Goal: Communication & Community: Answer question/provide support

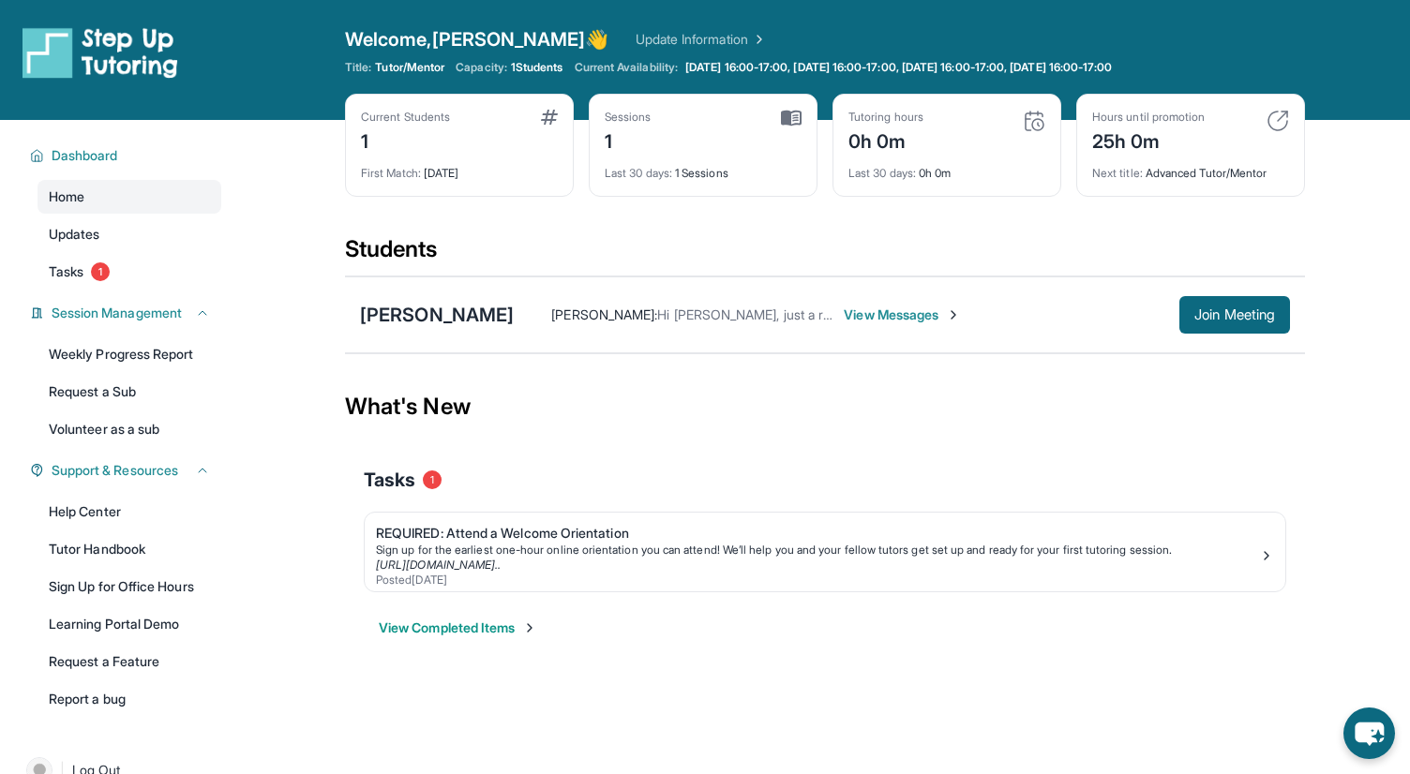
click at [844, 321] on span "View Messages" at bounding box center [902, 315] width 117 height 19
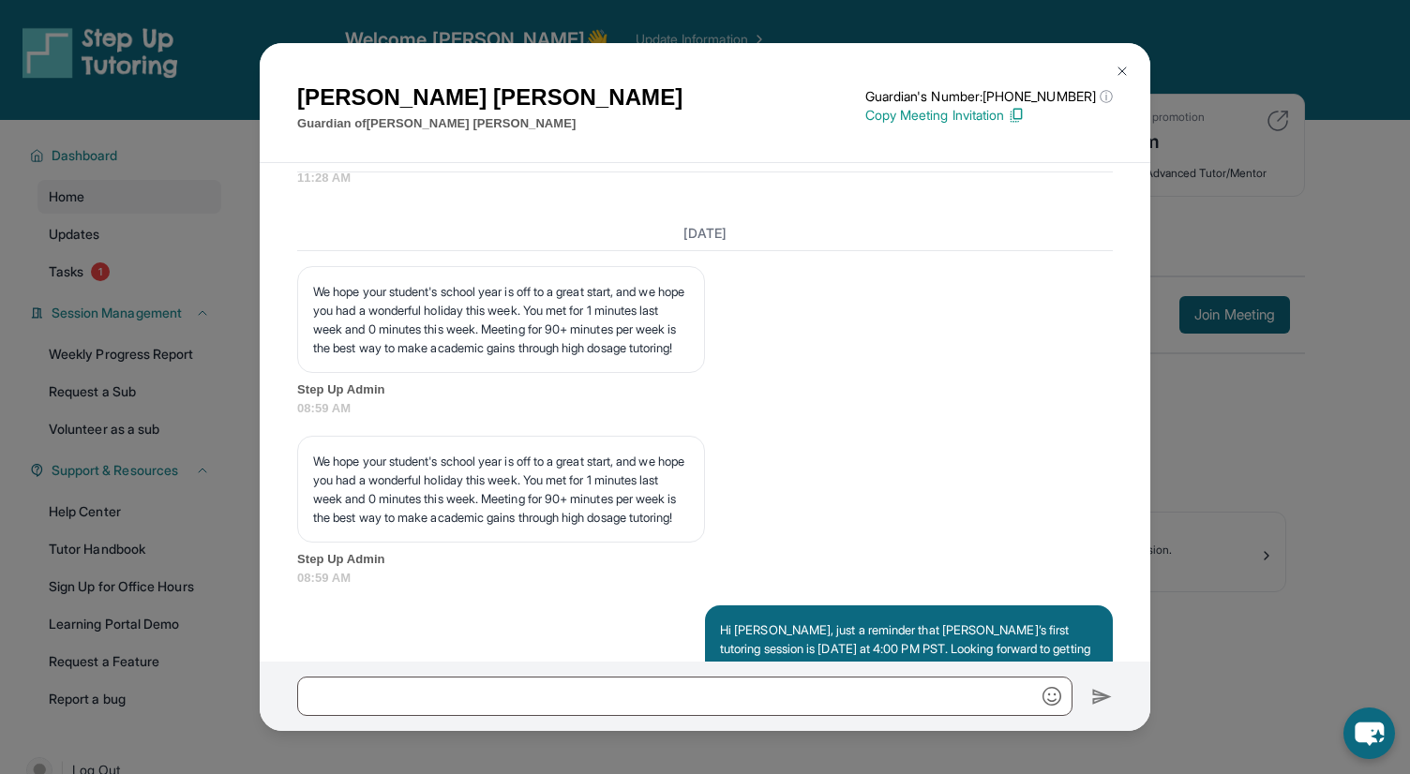
scroll to position [2590, 0]
click at [1117, 70] on img at bounding box center [1122, 71] width 15 height 15
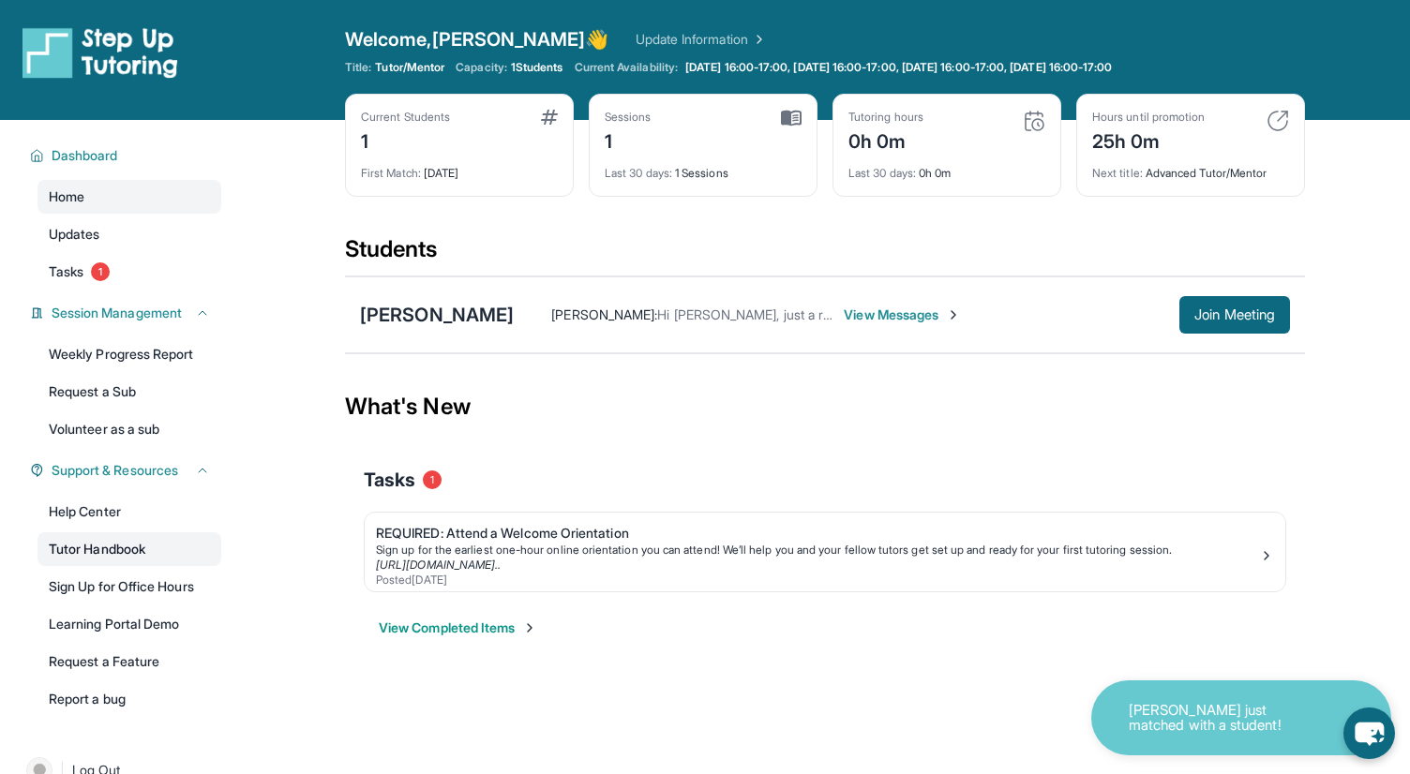
click at [98, 538] on link "Tutor Handbook" at bounding box center [130, 550] width 184 height 34
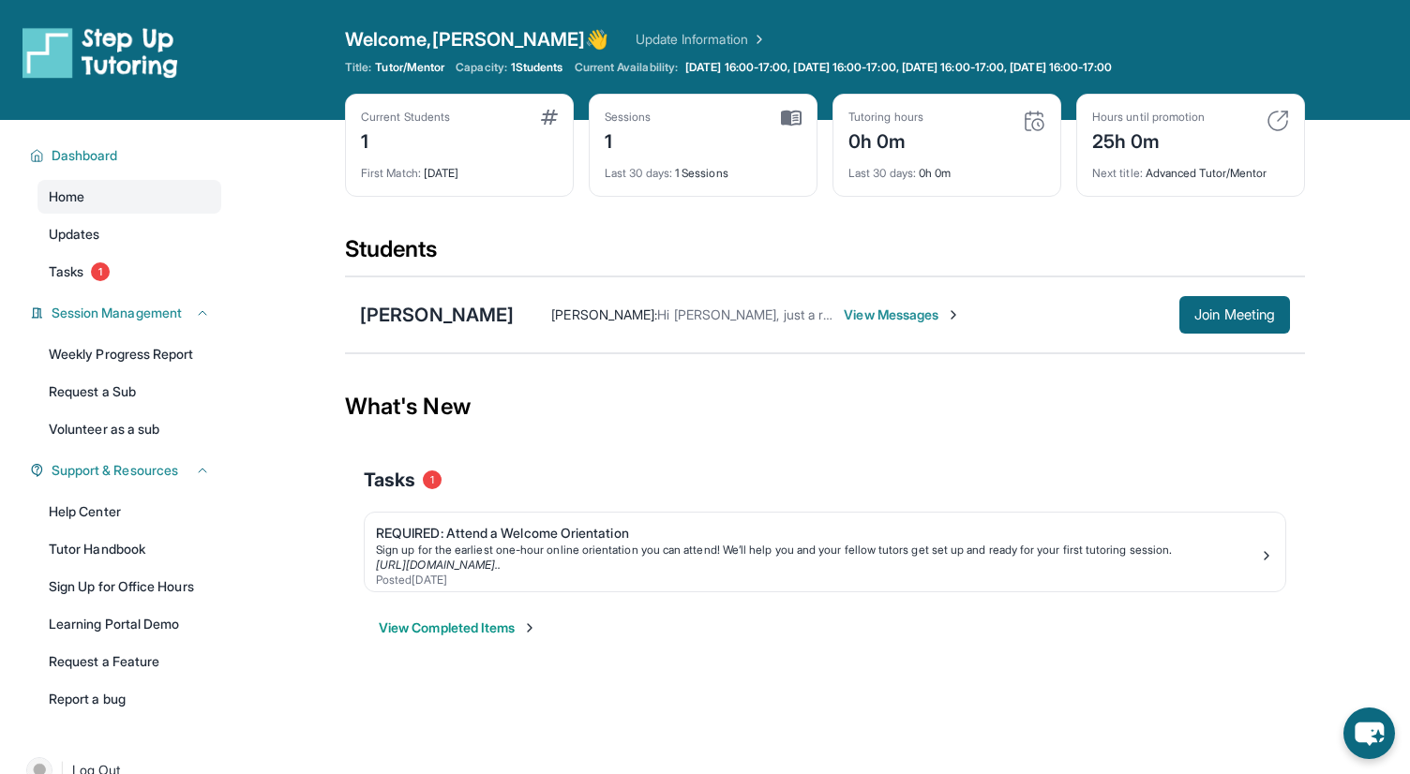
click at [844, 311] on span "View Messages" at bounding box center [902, 315] width 117 height 19
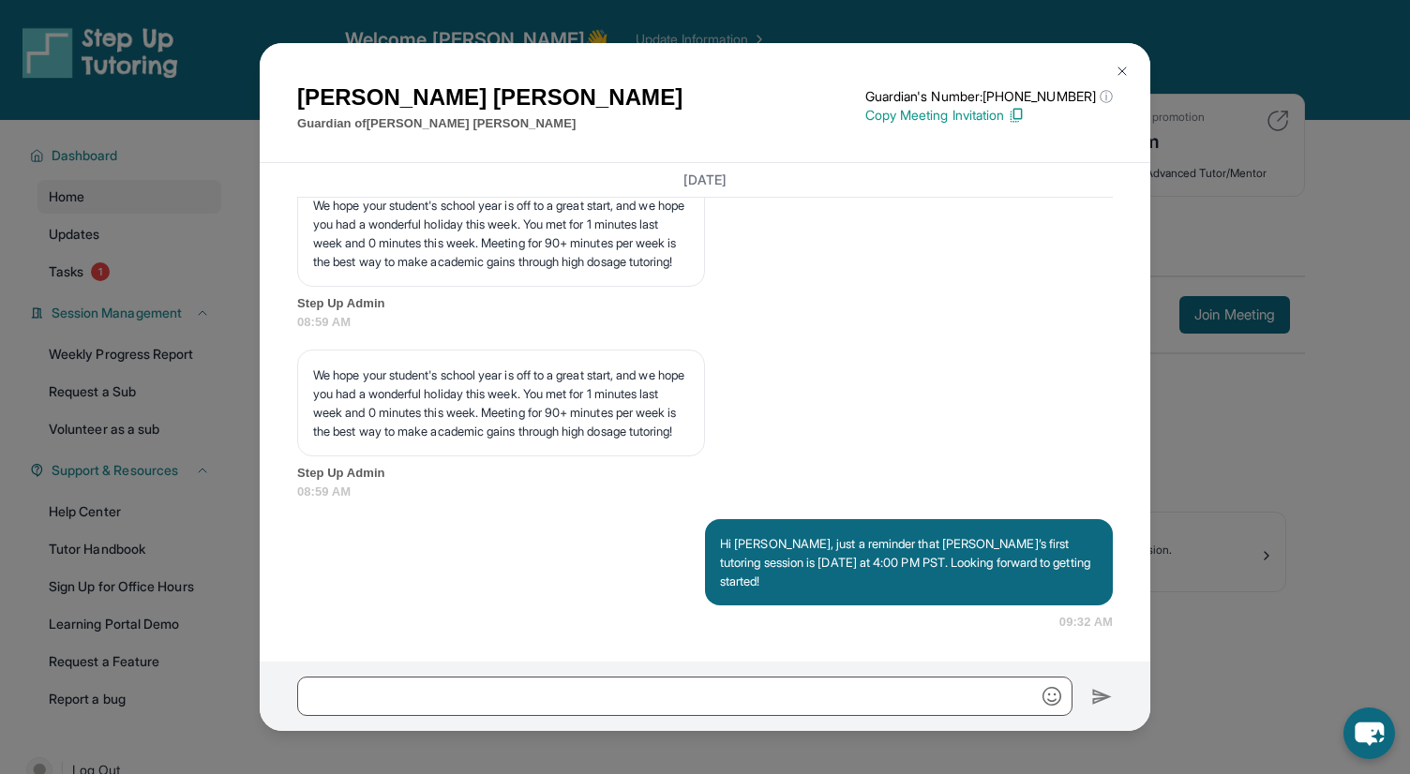
scroll to position [2788, 0]
click at [1123, 70] on img at bounding box center [1122, 71] width 15 height 15
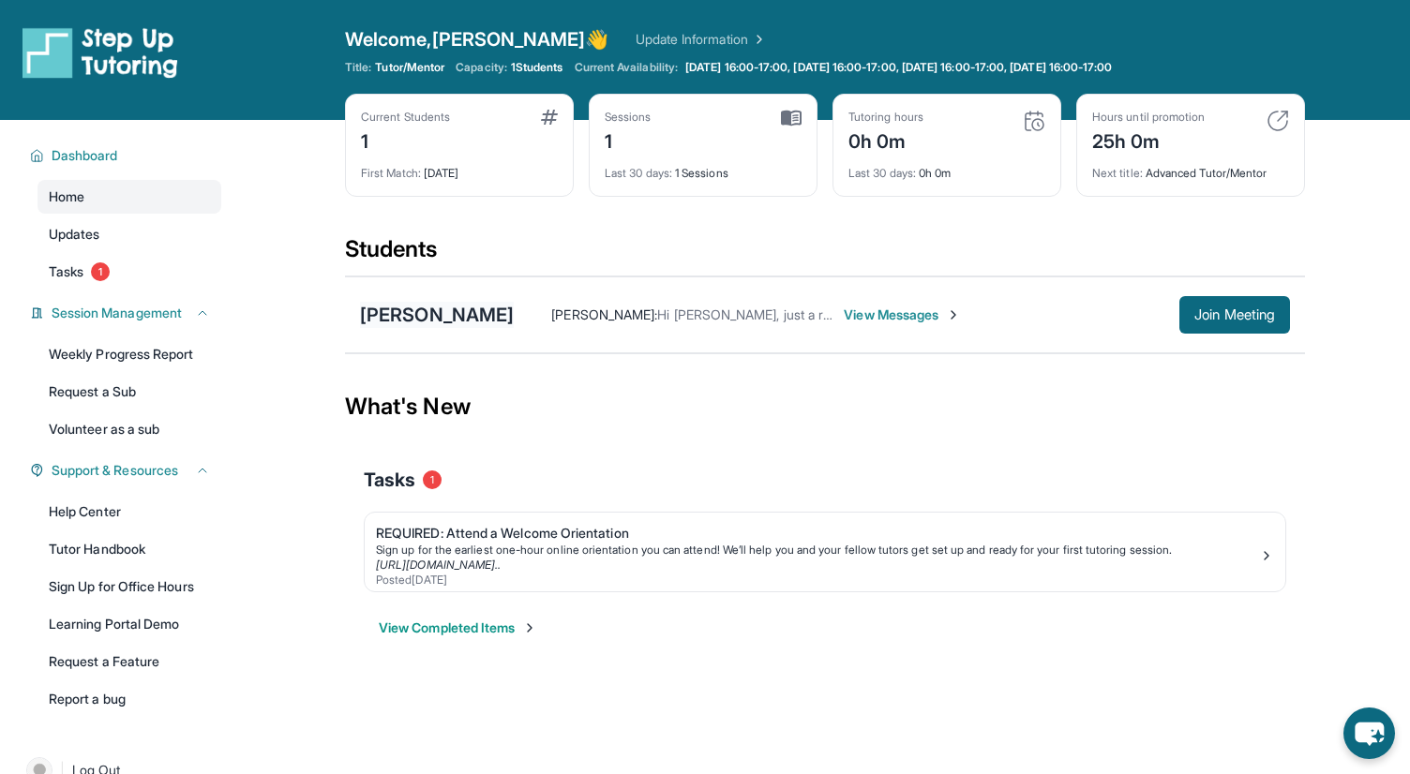
click at [401, 313] on div "[PERSON_NAME]" at bounding box center [437, 315] width 154 height 26
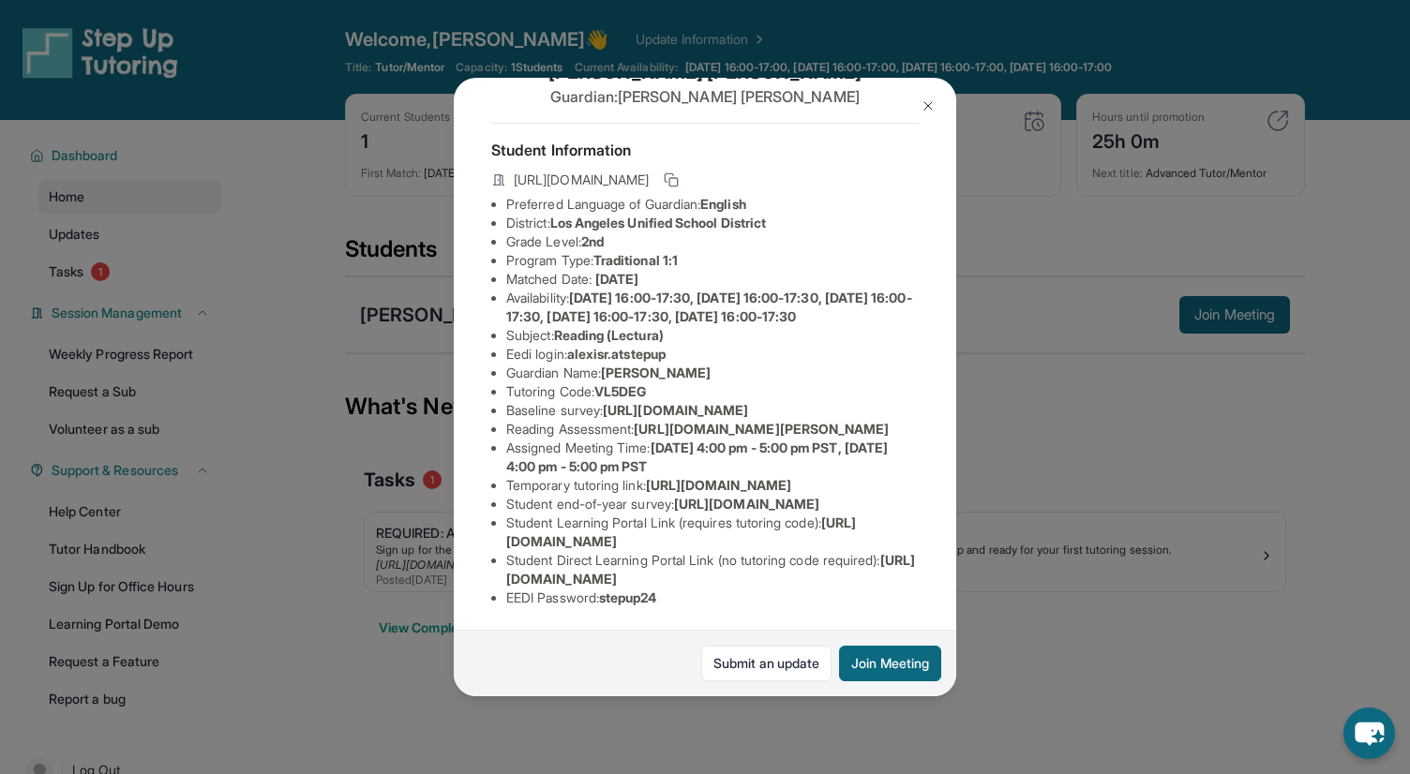
scroll to position [263, 0]
drag, startPoint x: 506, startPoint y: 583, endPoint x: 898, endPoint y: 577, distance: 392.0
click at [898, 577] on li "Student Direct Learning Portal Link (no tutoring code required) : [URL][DOMAIN_…" at bounding box center [712, 570] width 413 height 38
copy span "[URL][DOMAIN_NAME]"
click at [929, 101] on img at bounding box center [928, 105] width 15 height 15
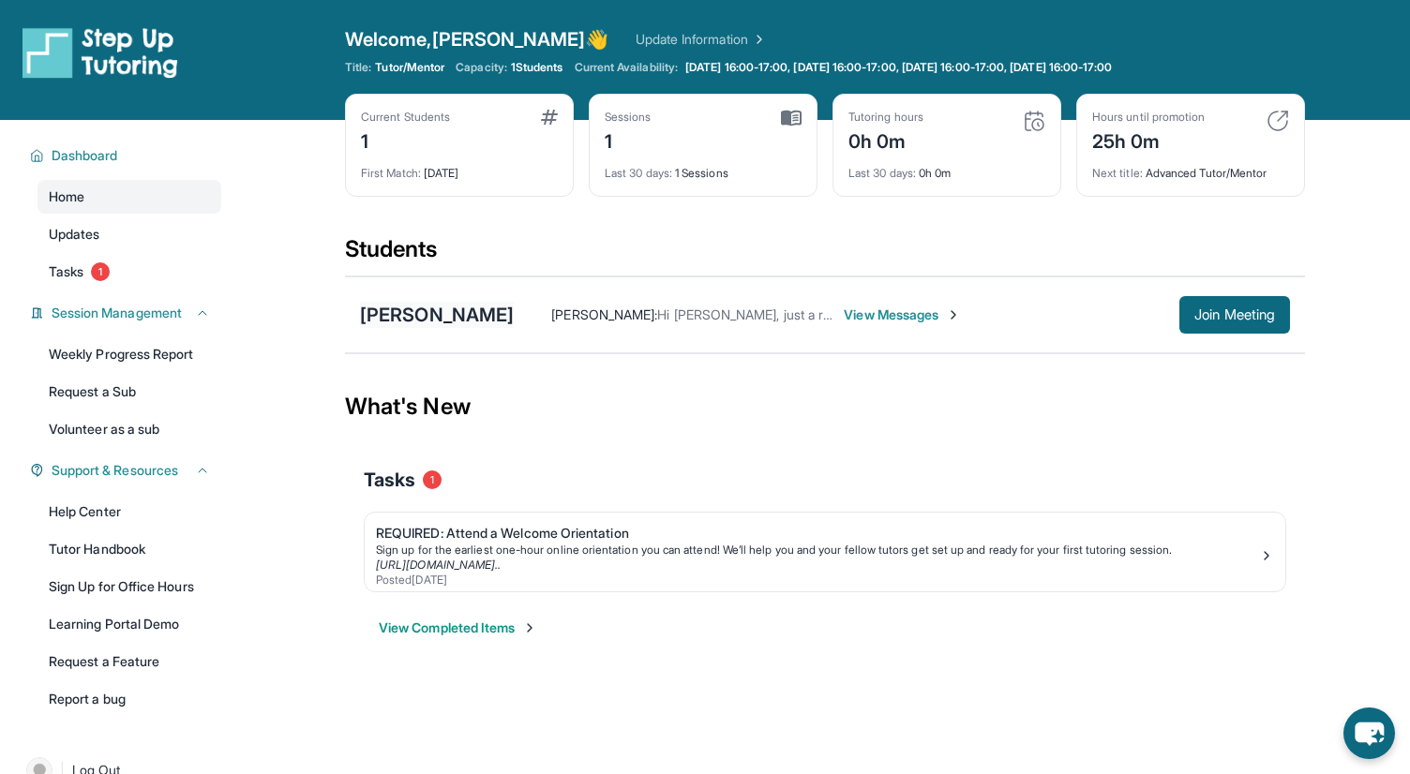
click at [420, 322] on div "[PERSON_NAME]" at bounding box center [437, 315] width 154 height 26
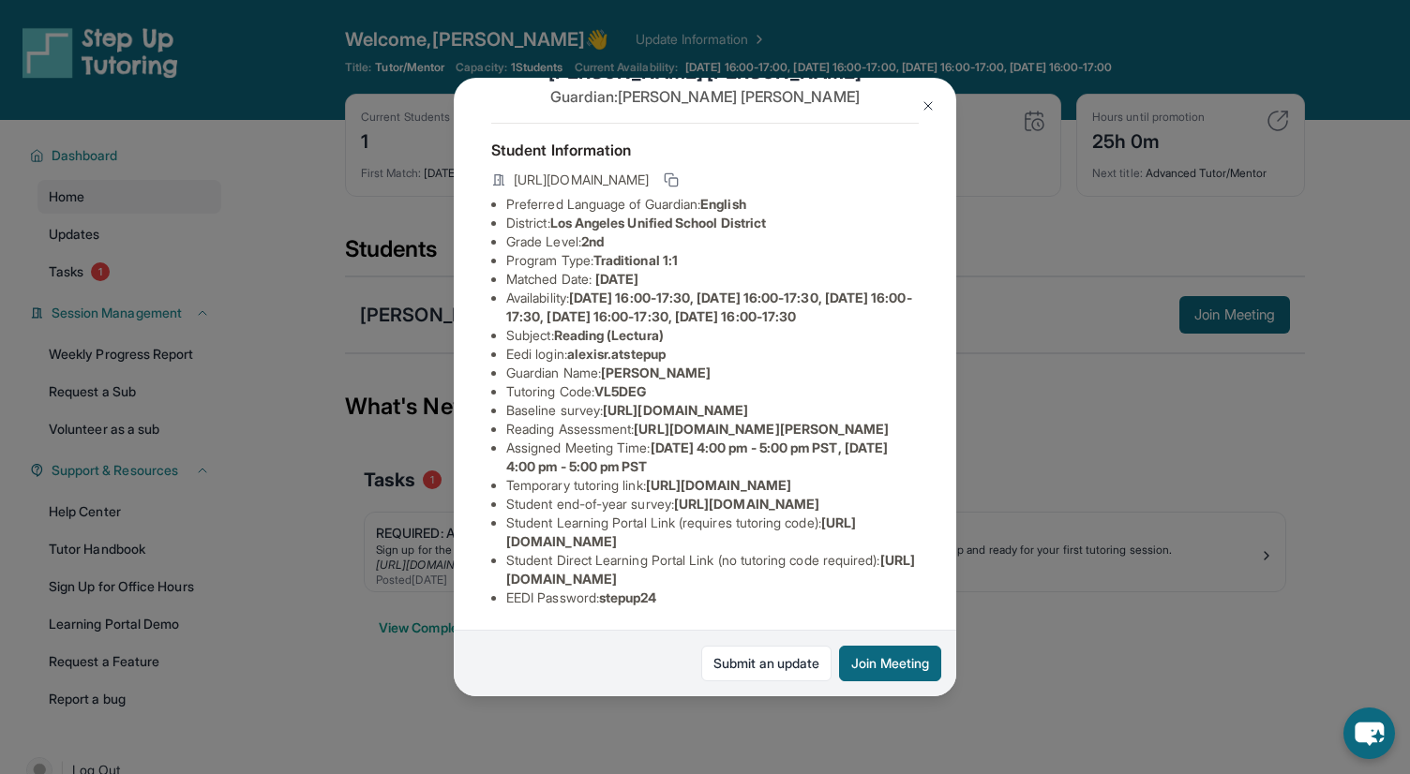
drag, startPoint x: 507, startPoint y: 393, endPoint x: 717, endPoint y: 401, distance: 210.2
click at [717, 476] on li "Temporary tutoring link : [URL][DOMAIN_NAME]" at bounding box center [712, 485] width 413 height 19
copy span "[URL][DOMAIN_NAME]"
drag, startPoint x: 507, startPoint y: 579, endPoint x: 905, endPoint y: 569, distance: 397.7
click at [905, 569] on li "Student Direct Learning Portal Link (no tutoring code required) : [URL][DOMAIN_…" at bounding box center [712, 570] width 413 height 38
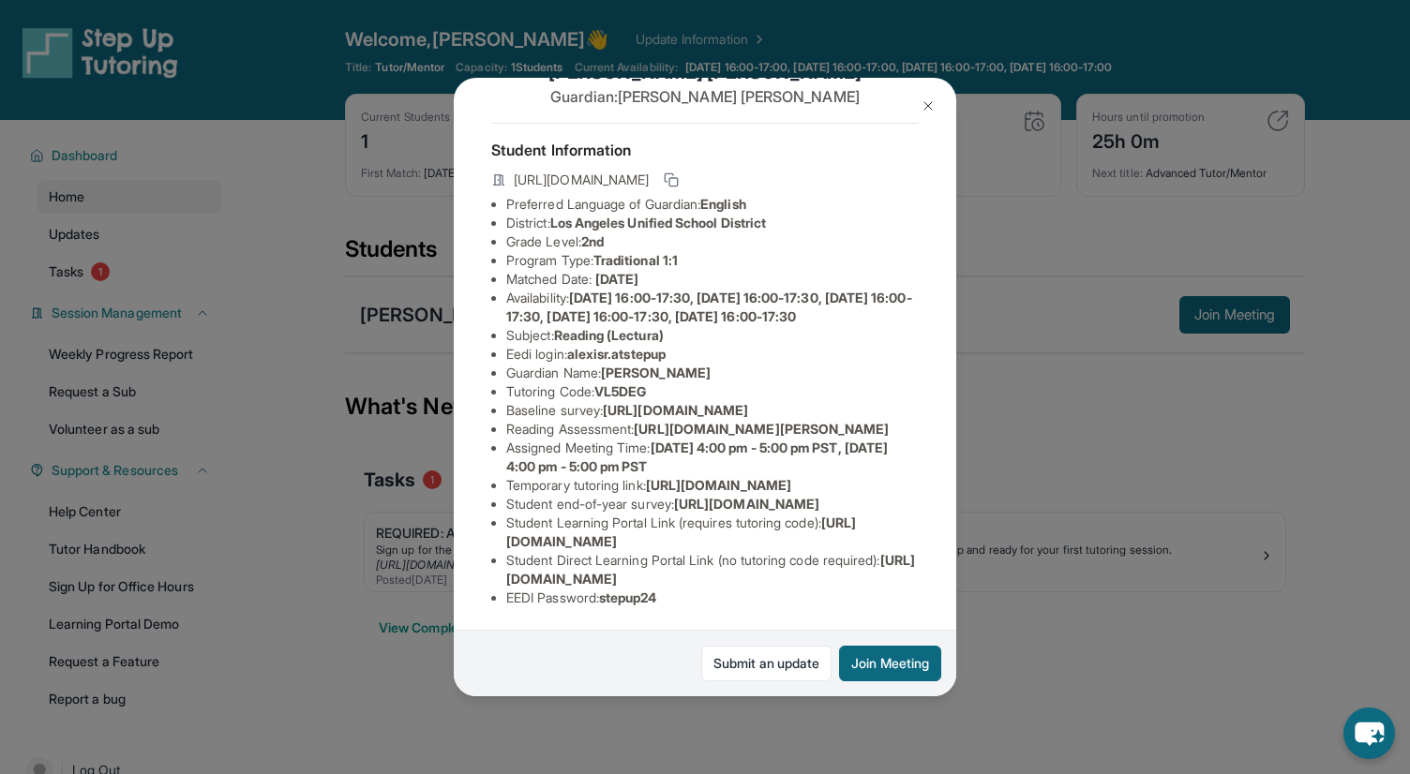
drag, startPoint x: 507, startPoint y: 577, endPoint x: 892, endPoint y: 581, distance: 384.4
click at [892, 581] on span "[URL][DOMAIN_NAME]" at bounding box center [710, 569] width 409 height 35
copy span "[URL][DOMAIN_NAME]"
click at [666, 517] on li "Student Learning Portal Link (requires tutoring code) : [URL][DOMAIN_NAME]" at bounding box center [712, 533] width 413 height 38
drag, startPoint x: 506, startPoint y: 542, endPoint x: 865, endPoint y: 534, distance: 359.2
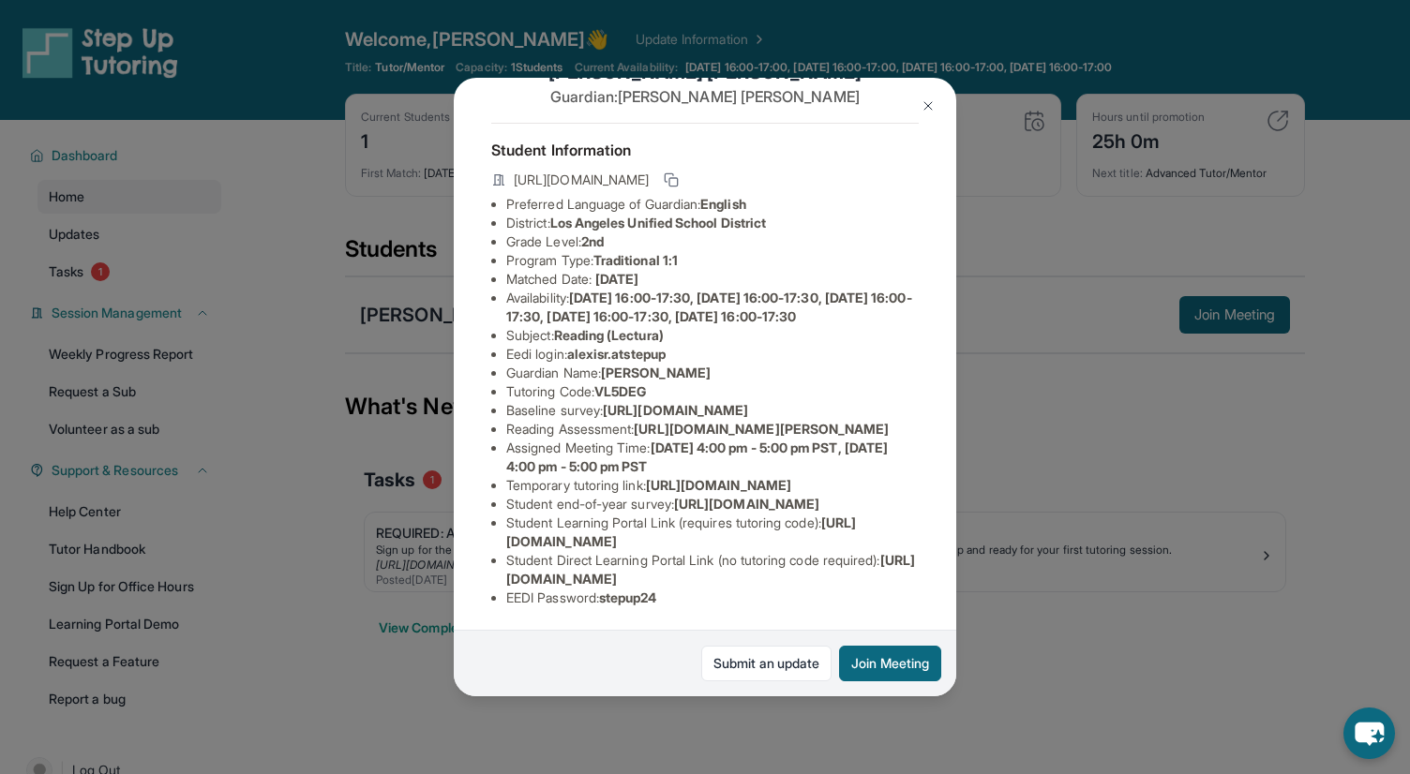
click at [865, 534] on li "Student Learning Portal Link (requires tutoring code) : [URL][DOMAIN_NAME]" at bounding box center [712, 533] width 413 height 38
copy span "[URL][DOMAIN_NAME]"
drag, startPoint x: 604, startPoint y: 203, endPoint x: 671, endPoint y: 202, distance: 67.5
click at [671, 383] on li "Tutoring Code : VL5DEG" at bounding box center [712, 392] width 413 height 19
copy span "VL5DEG"
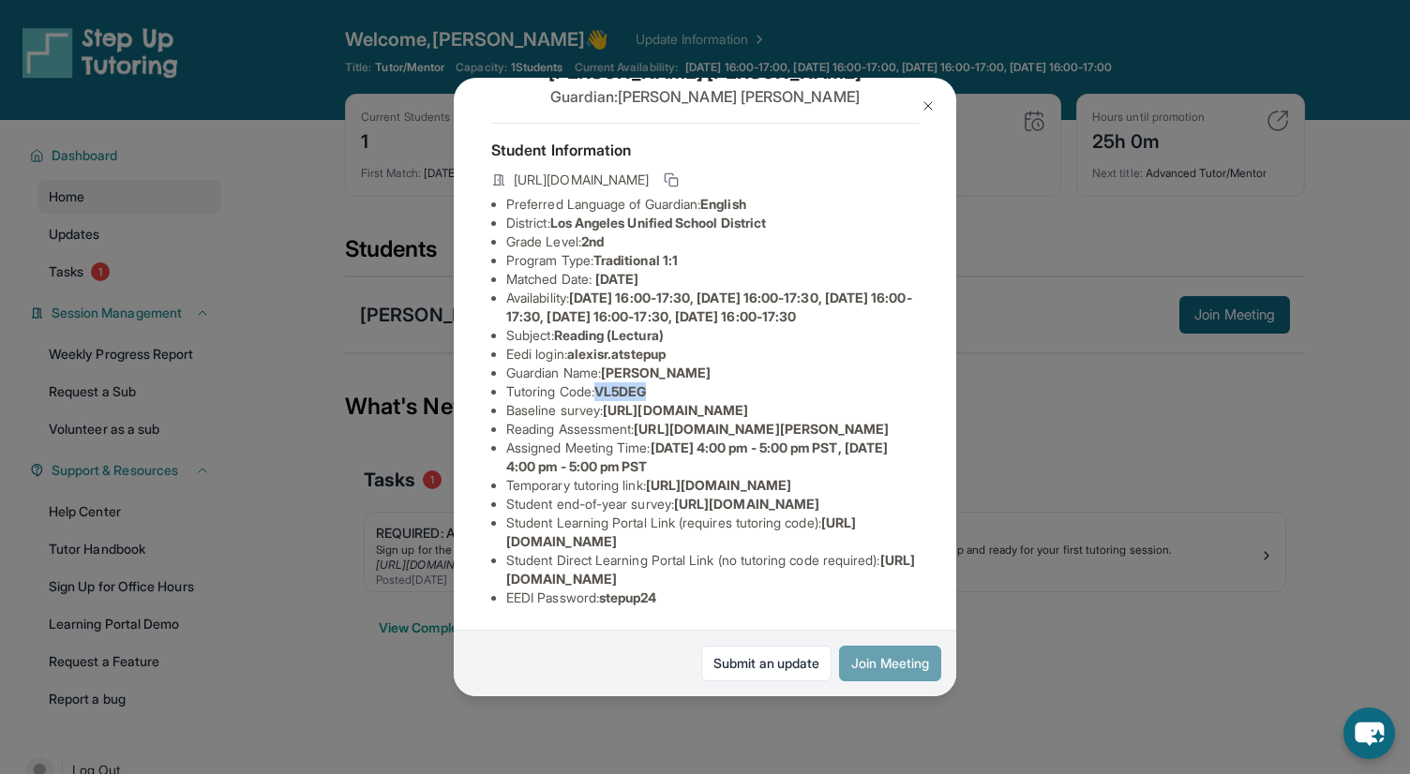
click at [871, 668] on button "Join Meeting" at bounding box center [890, 664] width 102 height 36
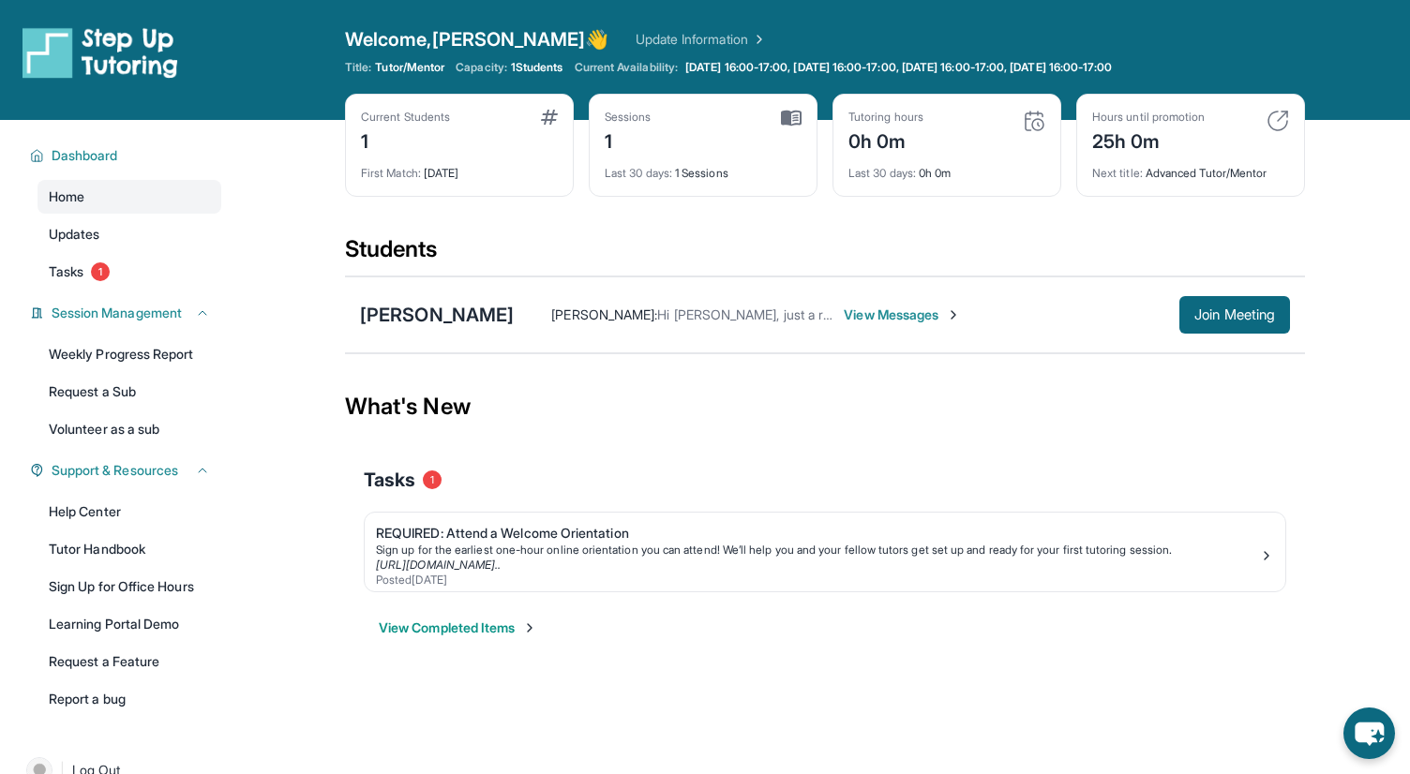
click at [720, 171] on div "Last 30 days : 1 Sessions" at bounding box center [703, 168] width 197 height 26
click at [802, 116] on div "Sessions 1 Last 30 days : 1 Sessions" at bounding box center [703, 145] width 229 height 103
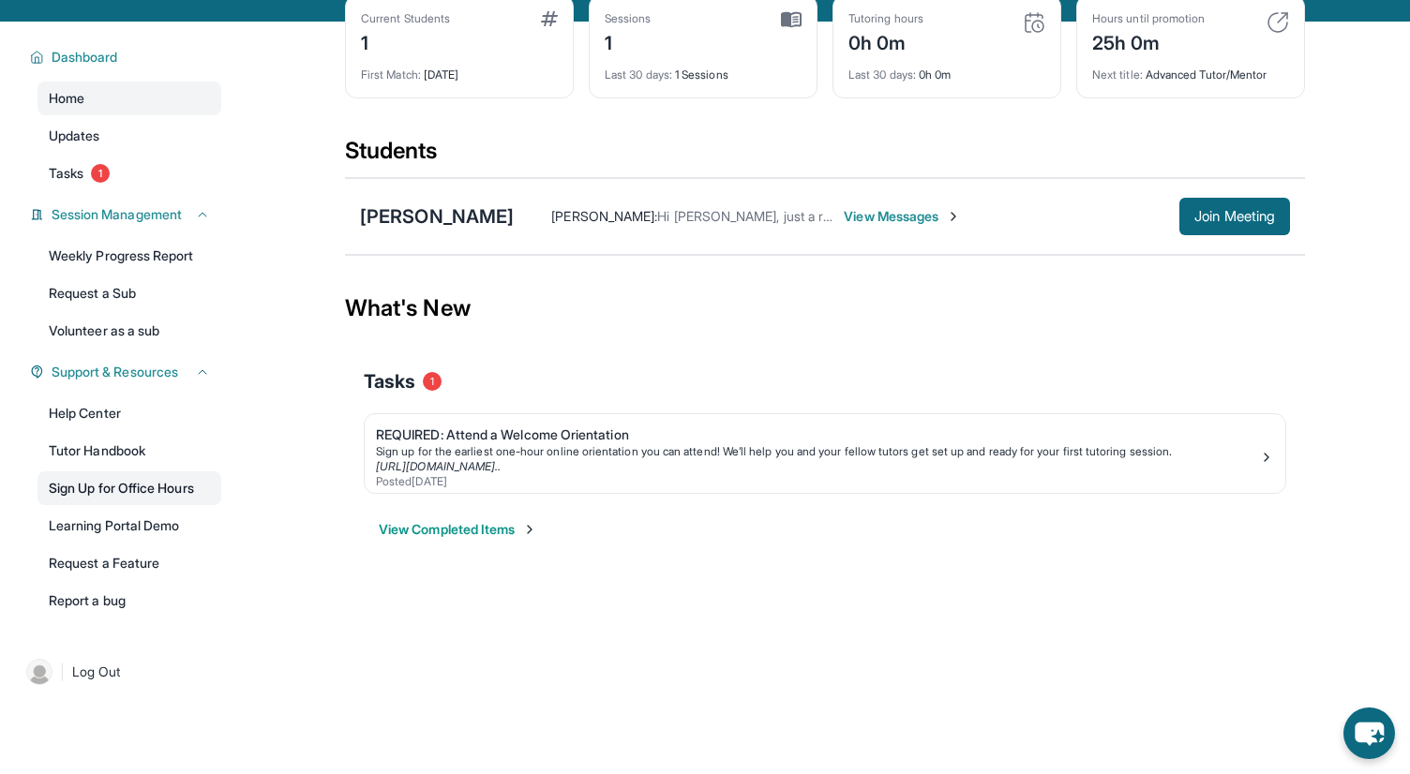
scroll to position [100, 0]
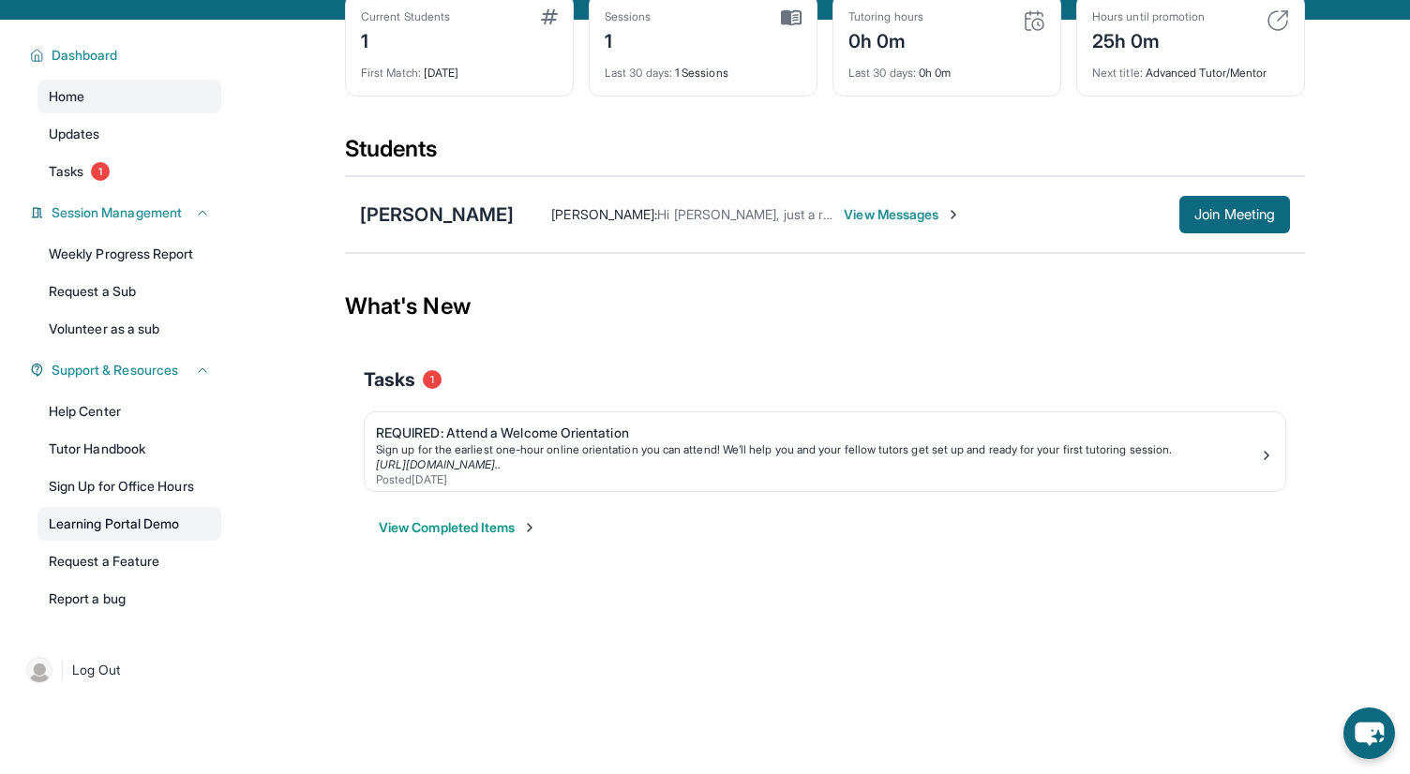
click at [158, 525] on link "Learning Portal Demo" at bounding box center [130, 524] width 184 height 34
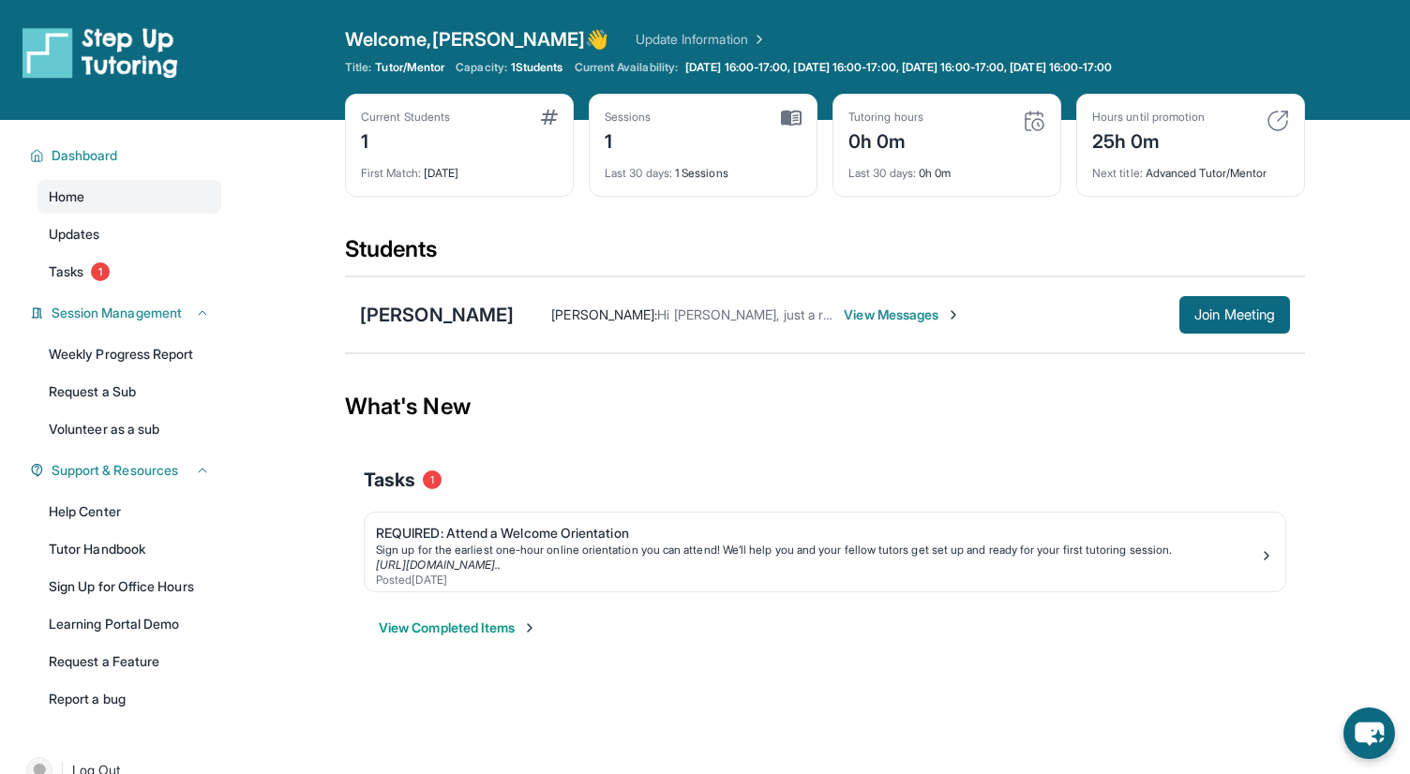
click at [844, 318] on span "View Messages" at bounding box center [902, 315] width 117 height 19
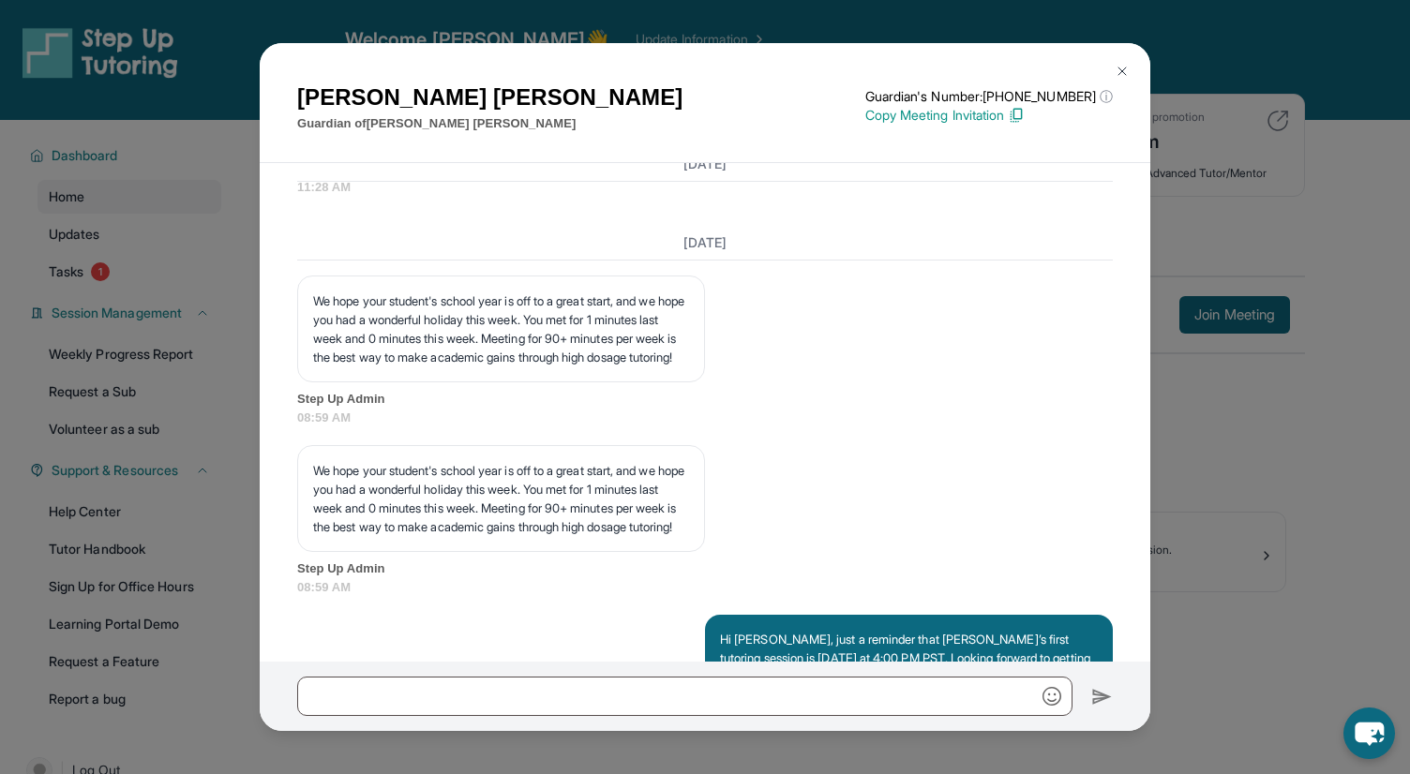
scroll to position [2788, 0]
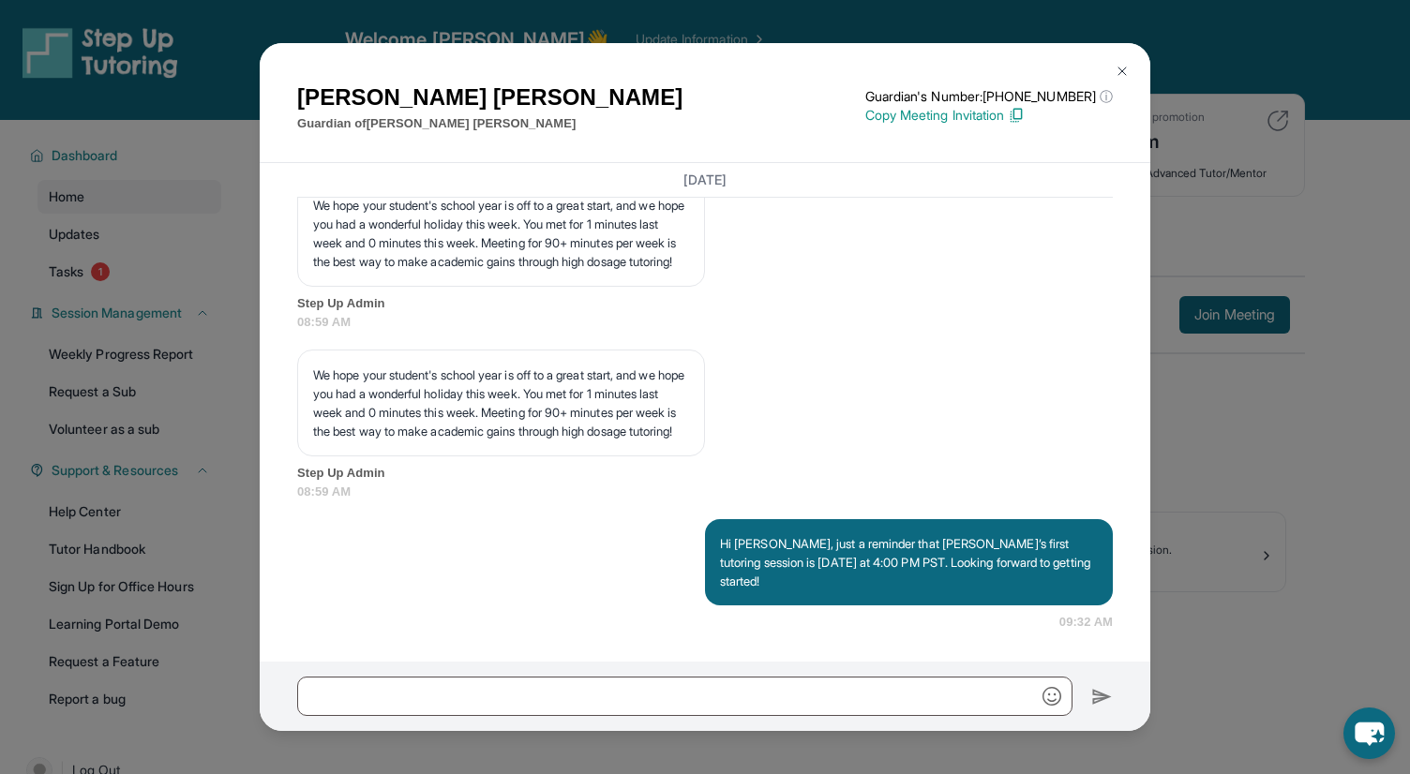
click at [1025, 116] on img at bounding box center [1016, 115] width 17 height 17
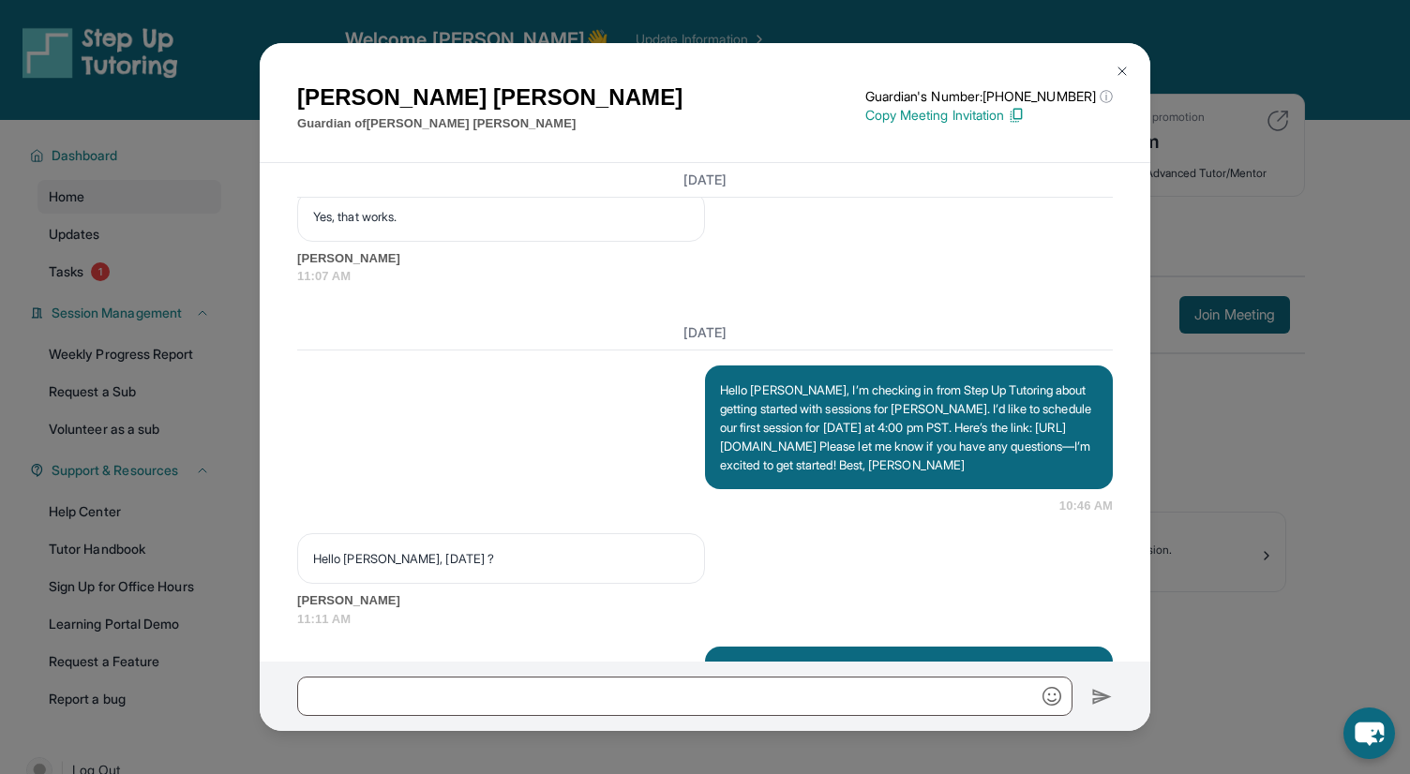
scroll to position [1659, 0]
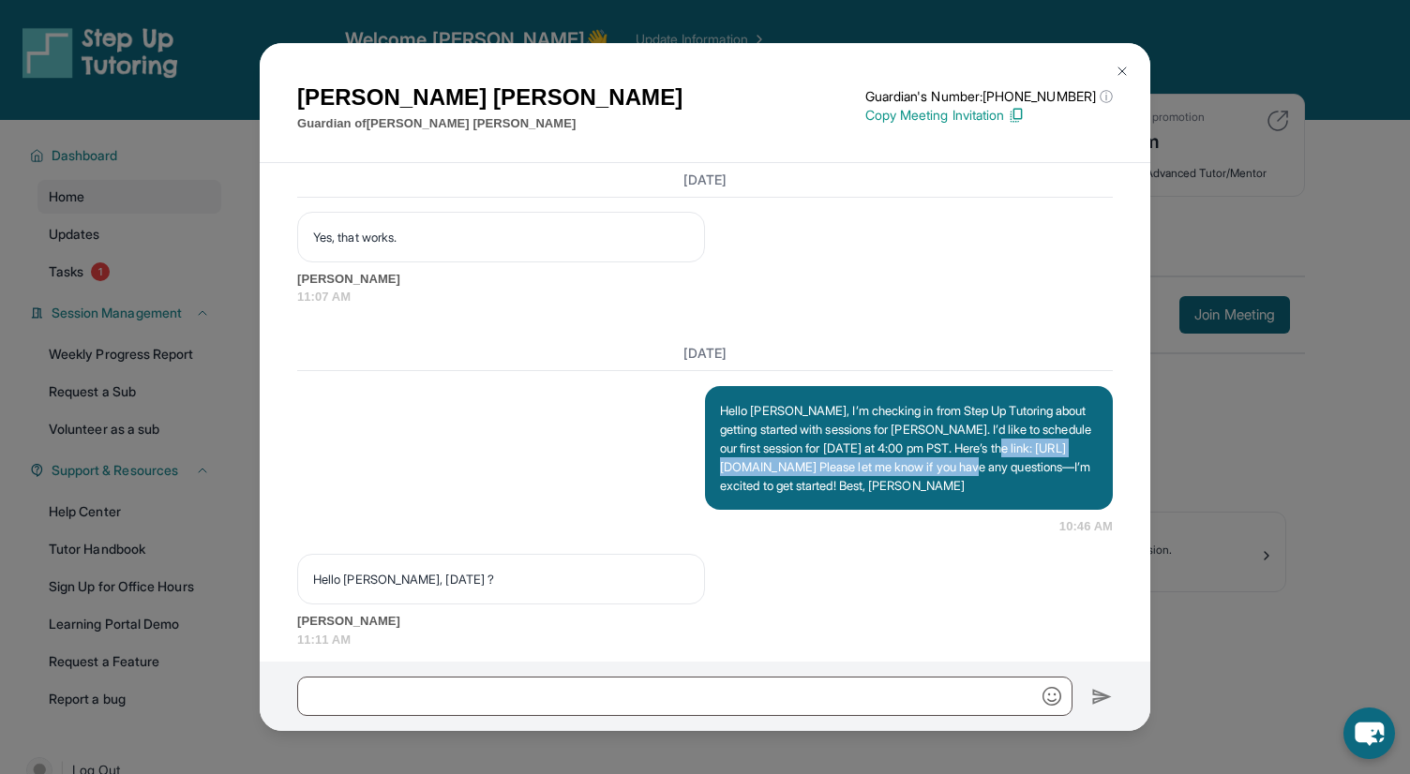
drag, startPoint x: 721, startPoint y: 525, endPoint x: 1064, endPoint y: 520, distance: 343.2
click at [1065, 495] on p "Hello [PERSON_NAME], I’m checking in from Step Up Tutoring about getting starte…" at bounding box center [909, 448] width 378 height 94
click at [1121, 69] on img at bounding box center [1122, 71] width 15 height 15
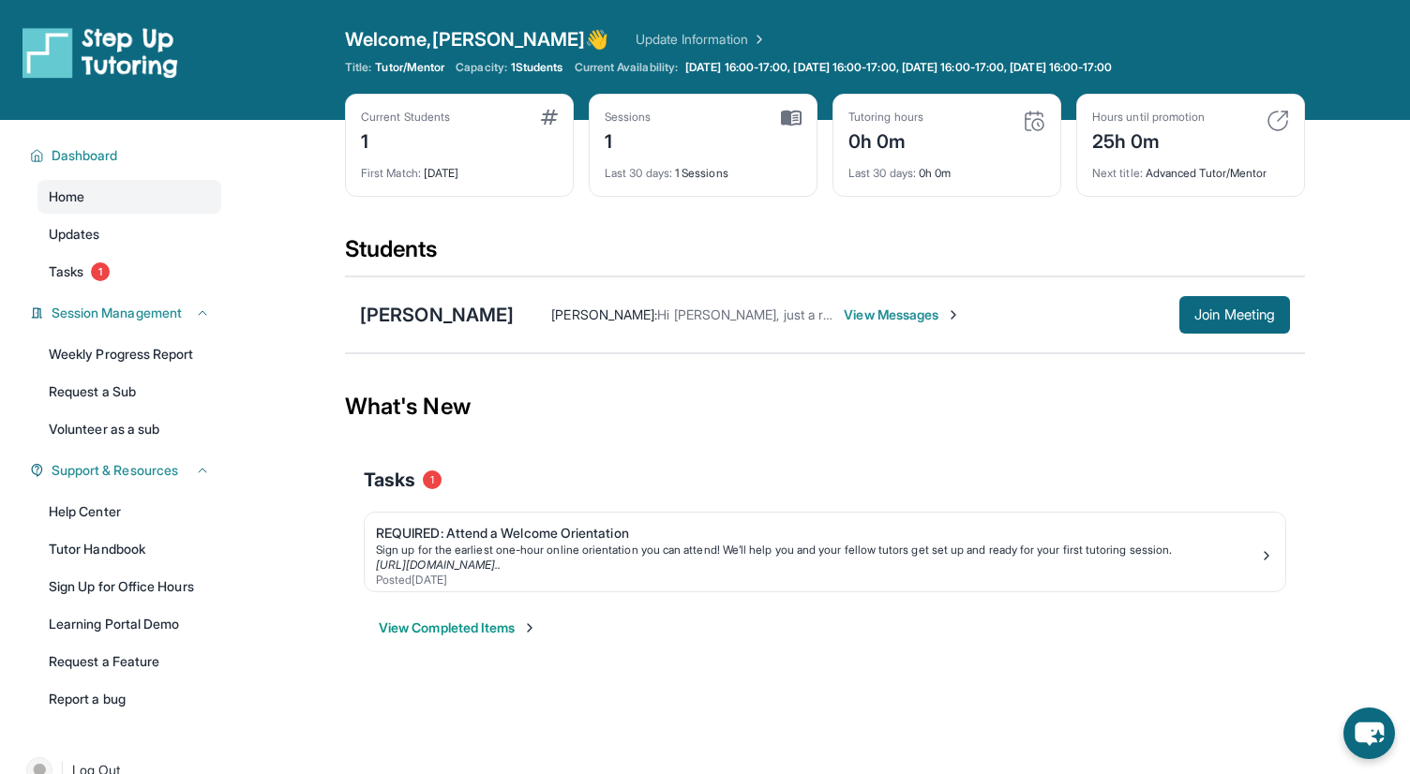
click at [487, 626] on button "View Completed Items" at bounding box center [458, 628] width 158 height 19
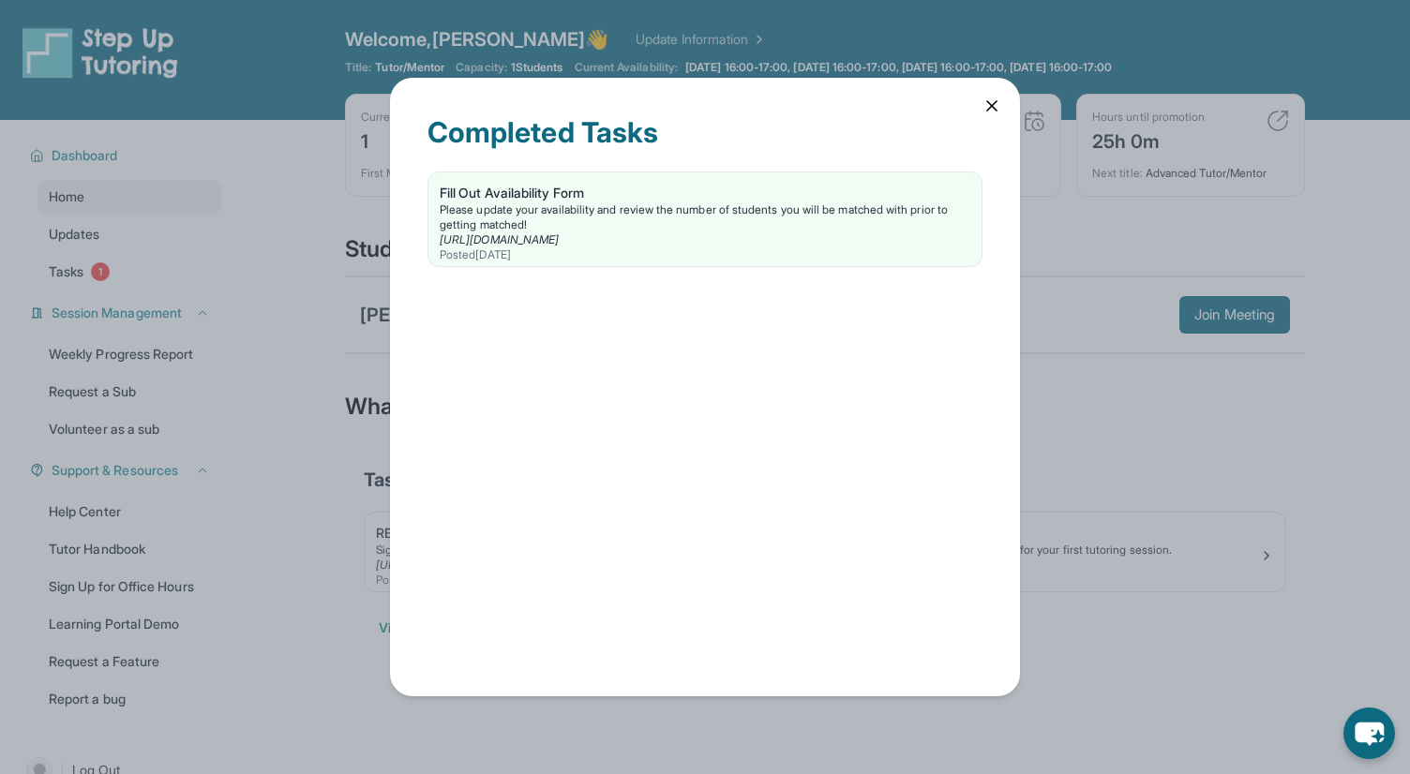
click at [992, 108] on icon at bounding box center [992, 106] width 19 height 19
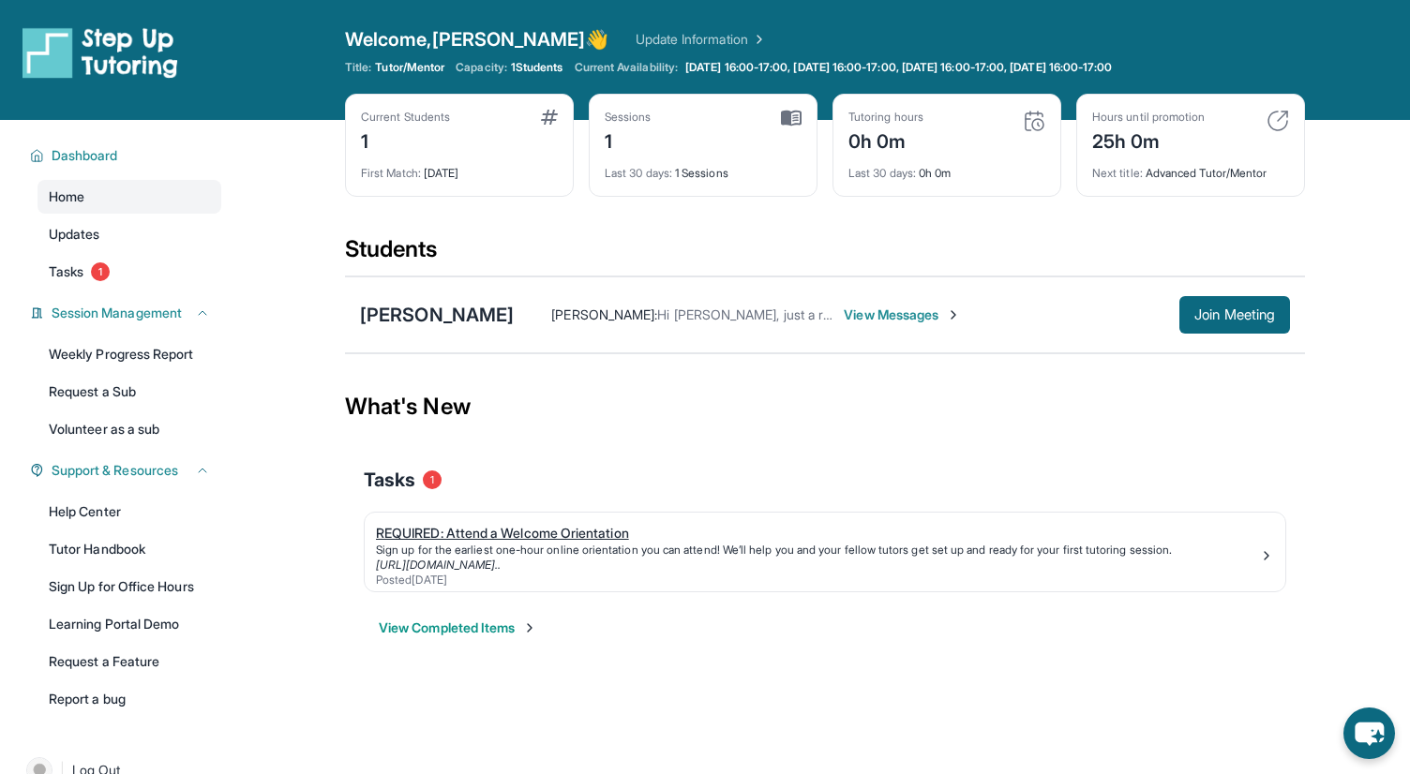
click at [609, 544] on div "Sign up for the earliest one-hour online orientation you can attend! We’ll help…" at bounding box center [817, 550] width 883 height 15
click at [1226, 310] on span "Join Meeting" at bounding box center [1234, 314] width 81 height 11
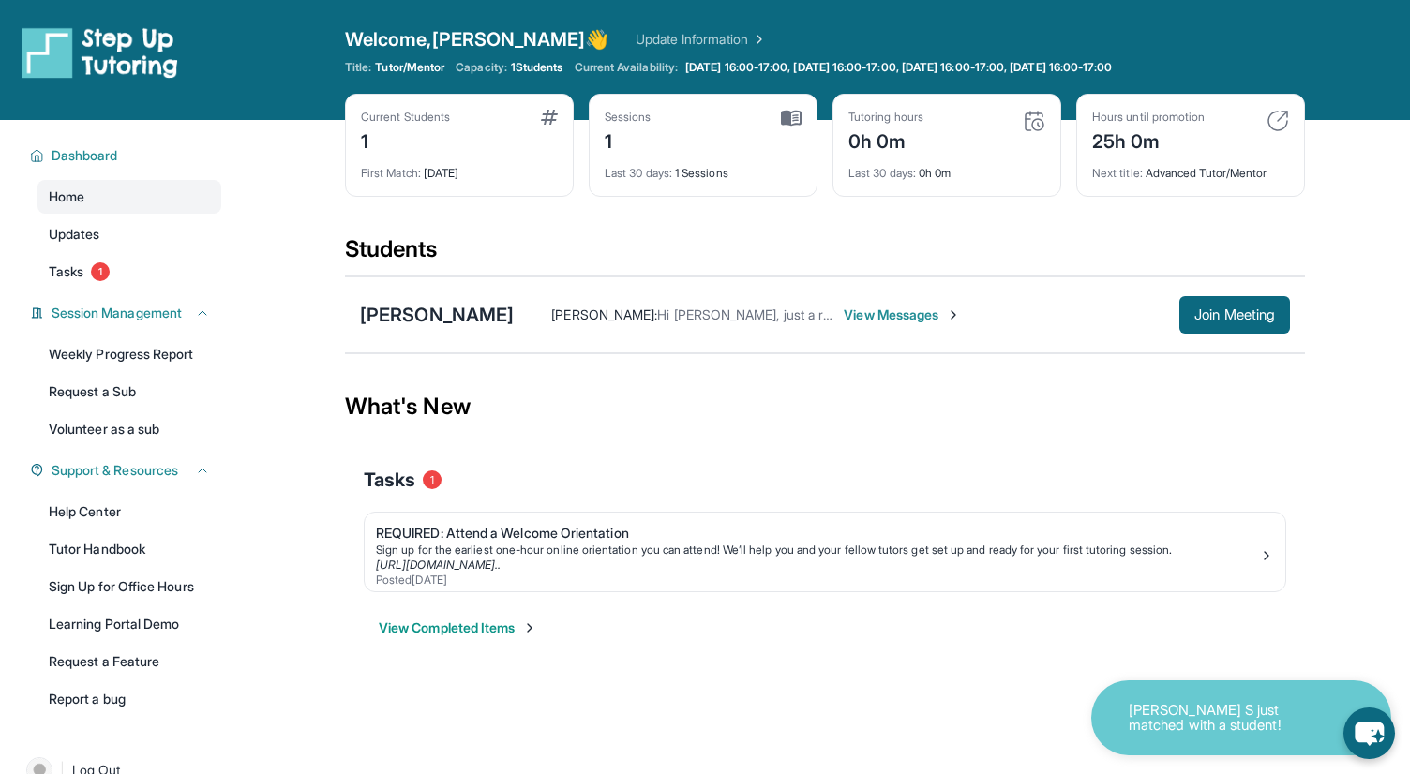
click at [1212, 728] on p "Nayeel S just matched with a student!" at bounding box center [1223, 718] width 188 height 31
